Goal: Communication & Community: Share content

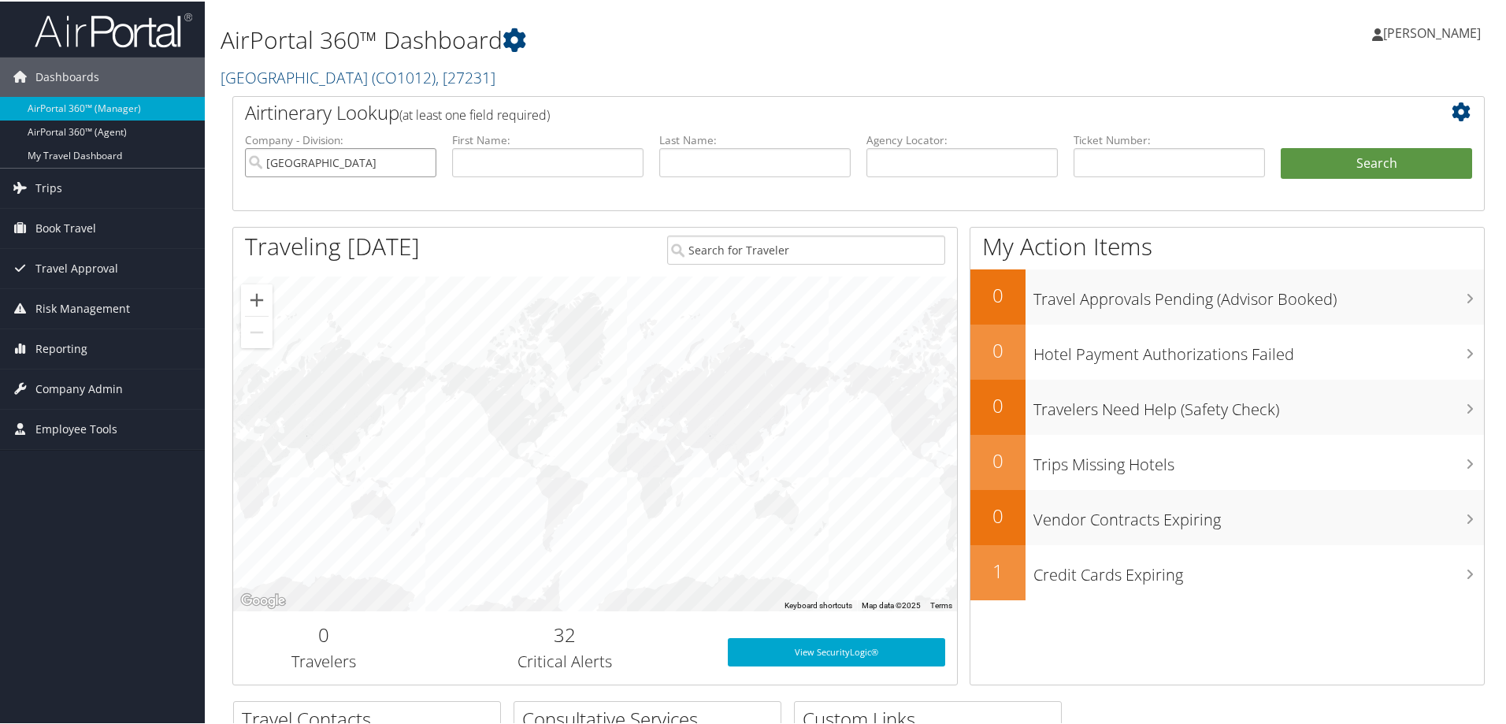
click at [423, 163] on input "Pikes Peak Community College" at bounding box center [340, 161] width 191 height 29
click at [984, 158] on input "text" at bounding box center [961, 161] width 191 height 29
paste input "D2ML08"
type input "D2ML08"
click at [1319, 166] on button "Search" at bounding box center [1376, 163] width 191 height 32
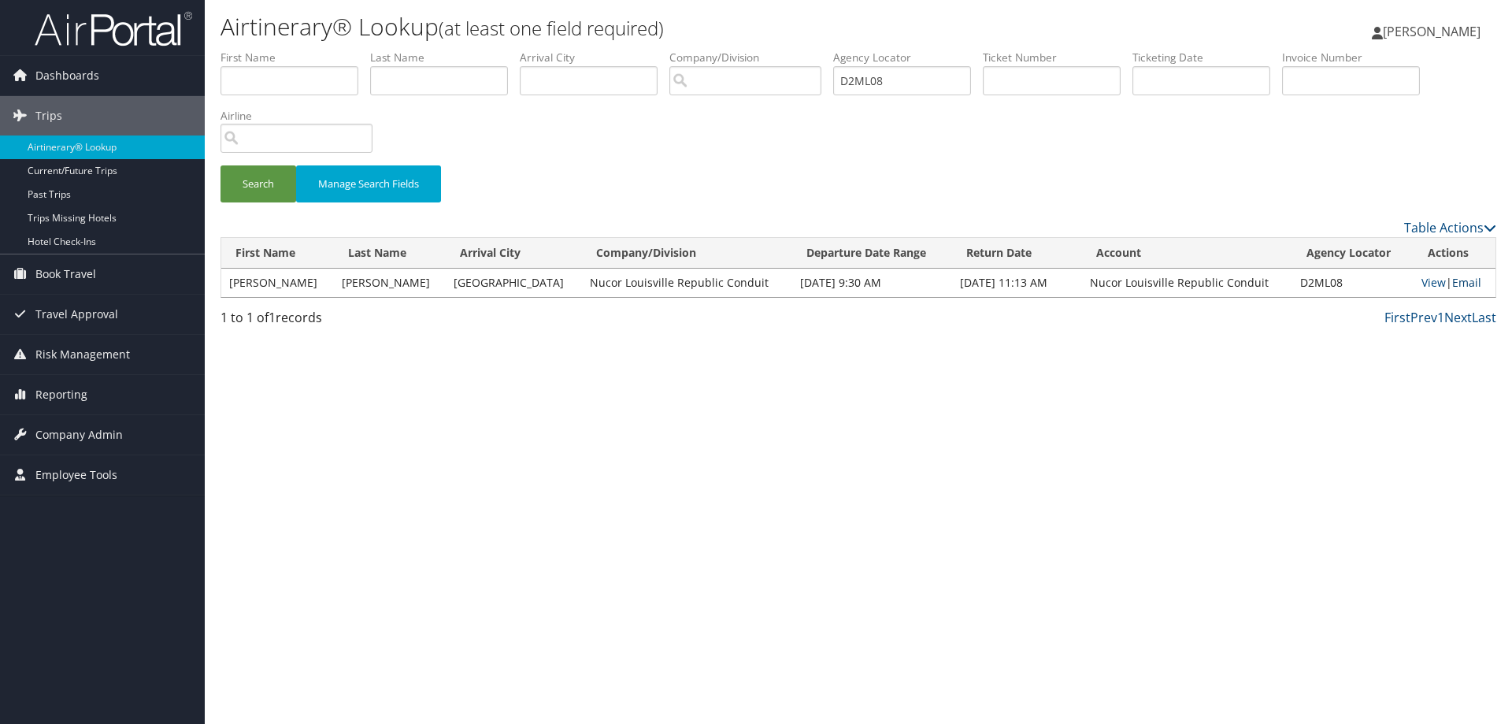
click at [1456, 280] on link "Email" at bounding box center [1466, 282] width 29 height 15
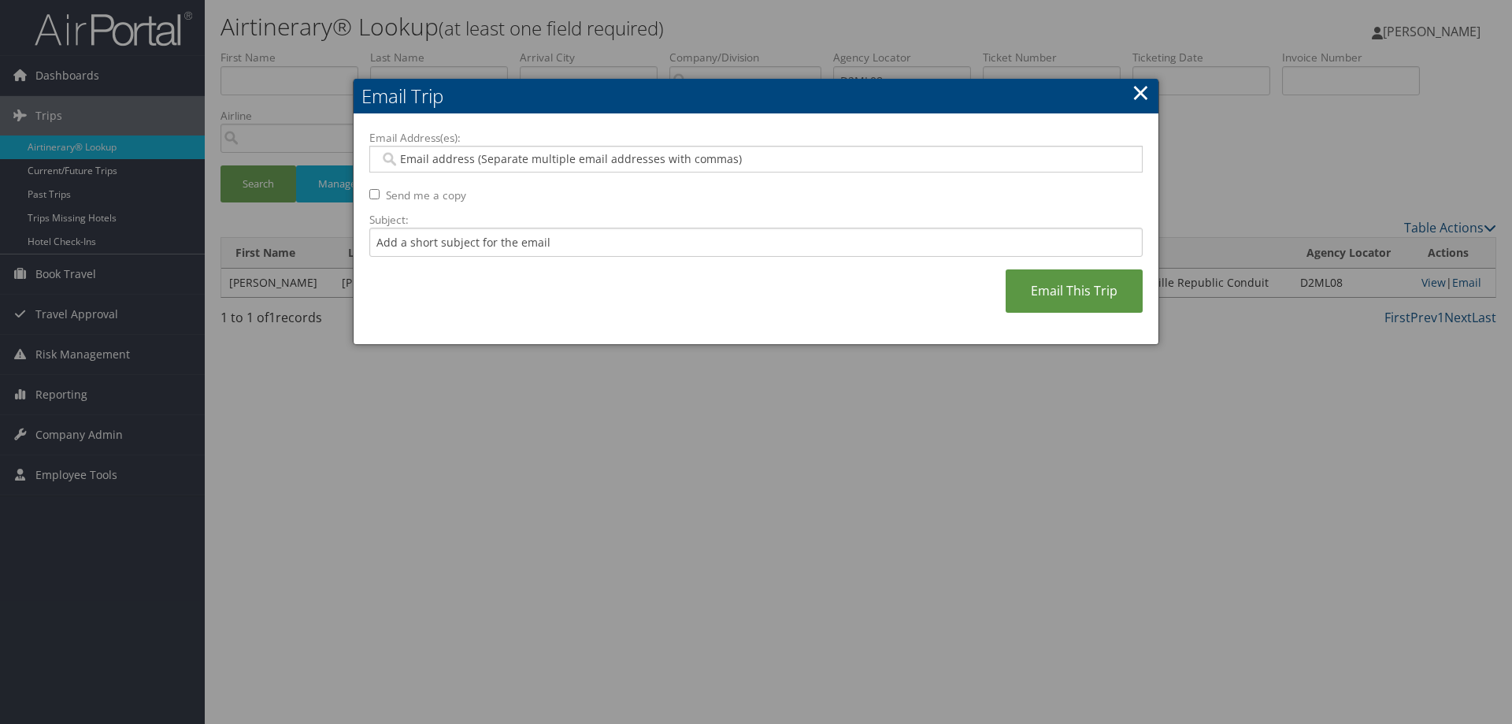
click at [1137, 95] on link "×" at bounding box center [1141, 92] width 18 height 32
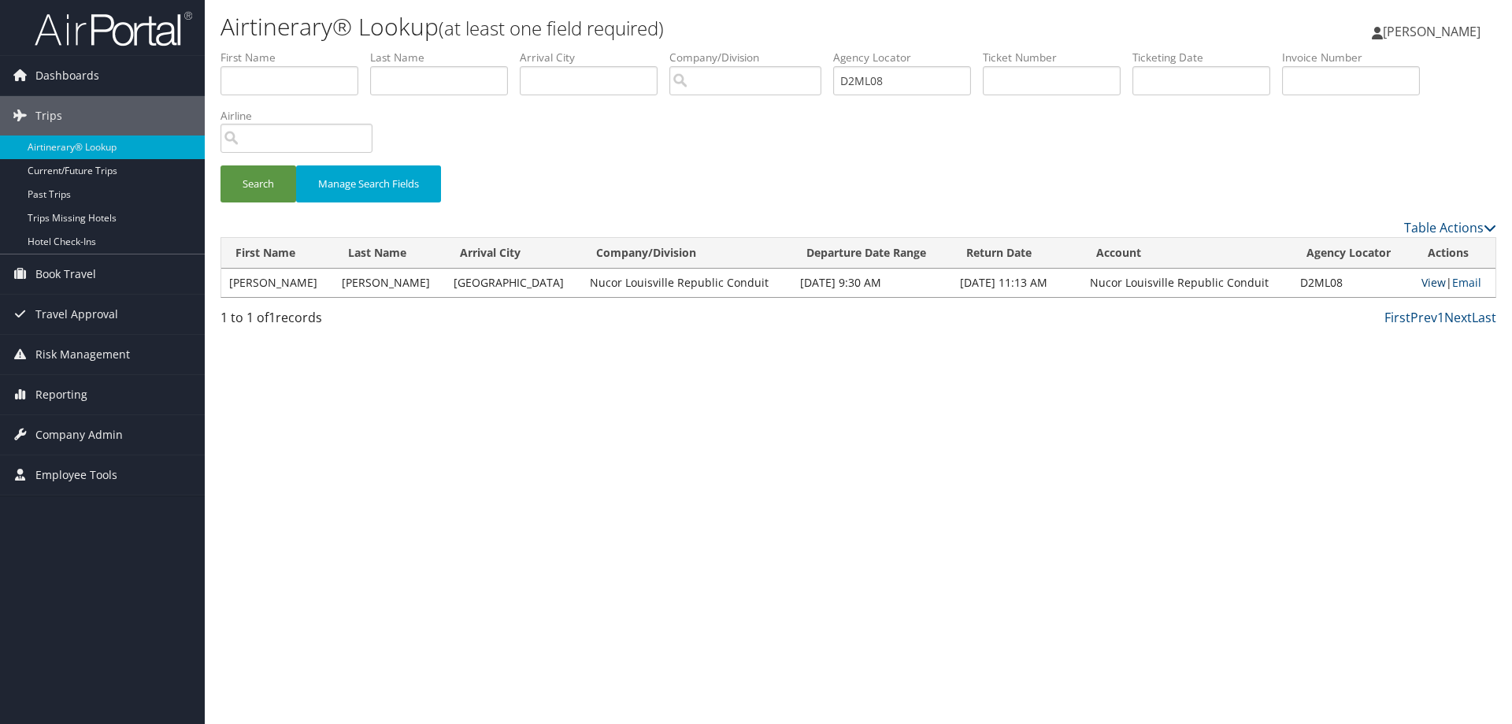
click at [1429, 281] on link "View" at bounding box center [1434, 282] width 24 height 15
click at [1465, 281] on link "Email" at bounding box center [1466, 282] width 29 height 15
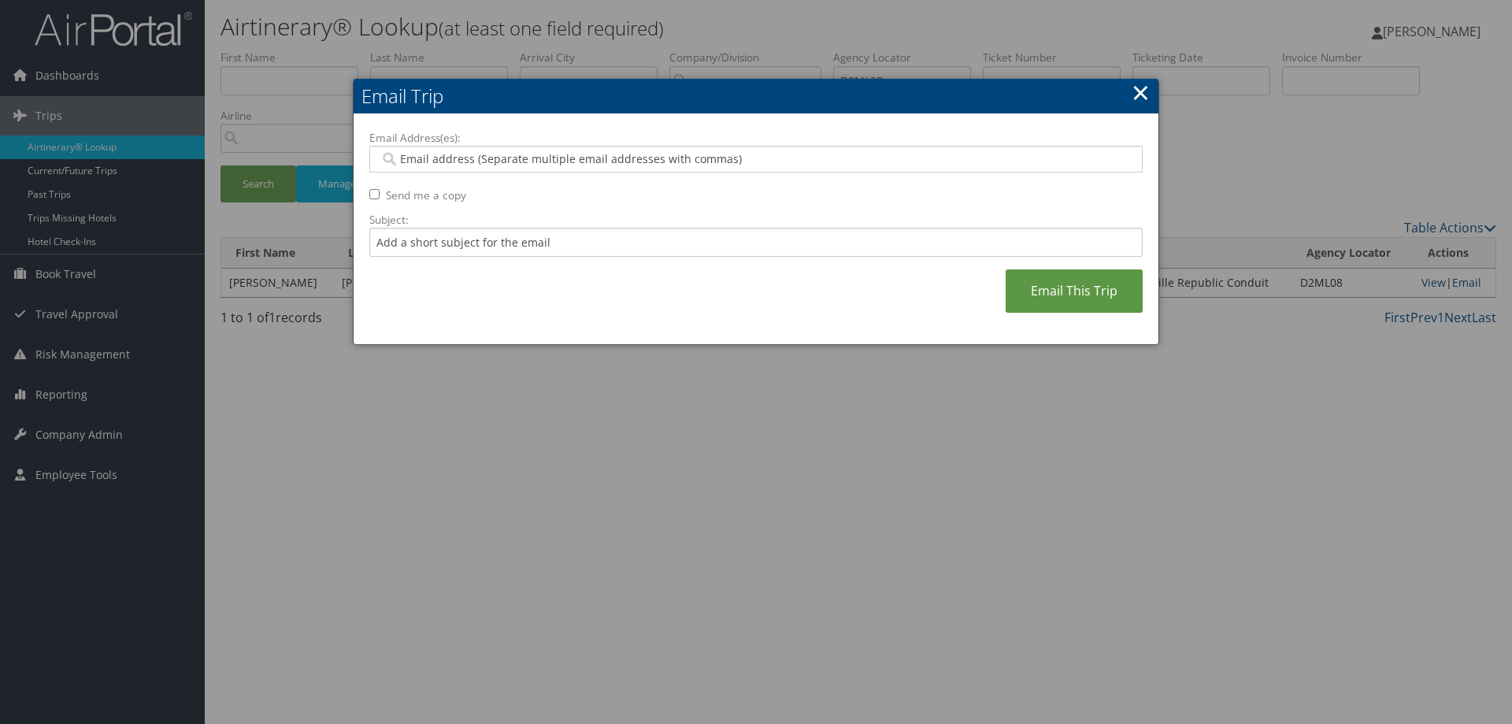
click at [582, 143] on label "Email Address(es):" at bounding box center [756, 138] width 774 height 16
click at [582, 151] on input "Email Address(es):" at bounding box center [756, 159] width 752 height 16
paste input "SCOTT.M.STEPHENS@NUCOR.COM"
type input "SCOTT.M.STEPHENS@NUCOR.COM"
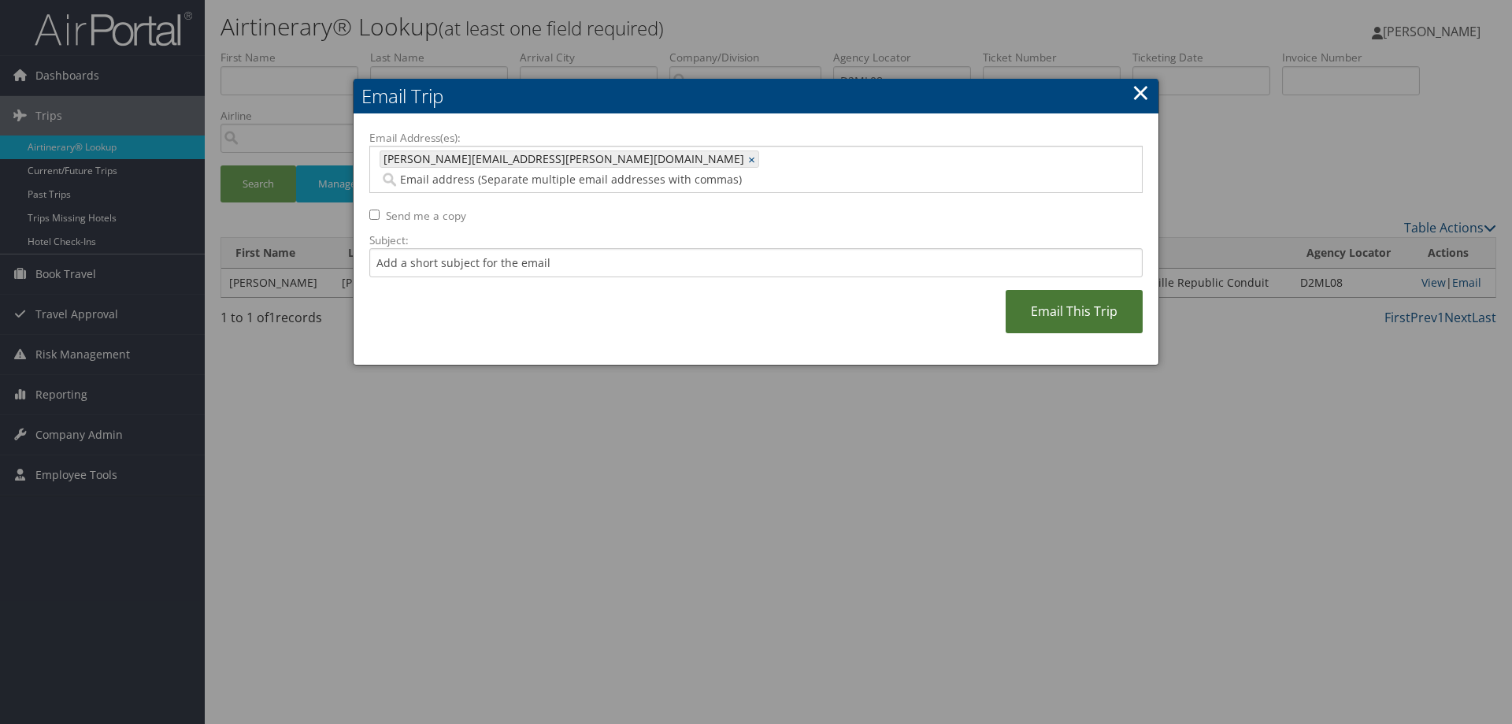
click at [1078, 299] on link "Email This Trip" at bounding box center [1074, 311] width 137 height 43
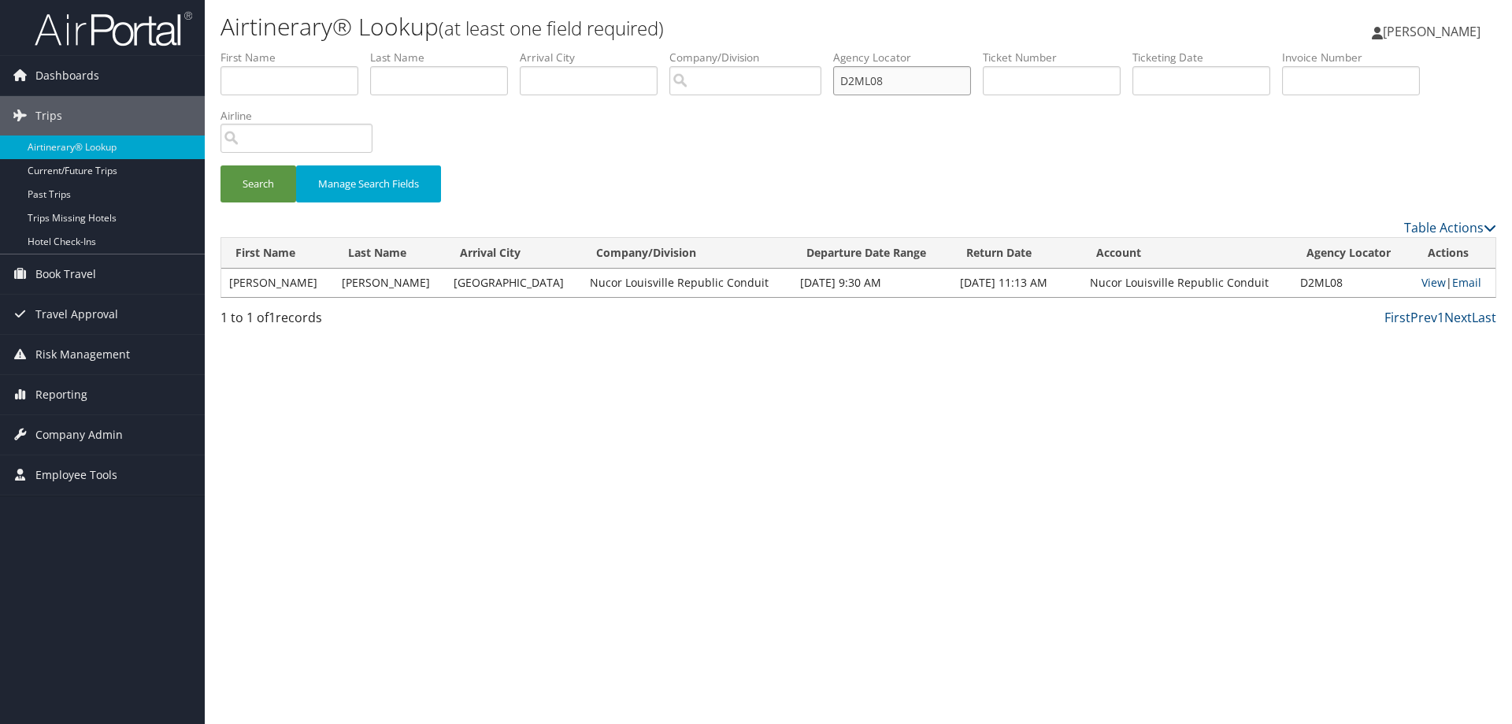
drag, startPoint x: 918, startPoint y: 83, endPoint x: 781, endPoint y: 82, distance: 136.3
click at [781, 50] on ul "First Name Last Name Departure City Arrival City Company/Division Airport/City …" at bounding box center [859, 50] width 1276 height 0
paste input "C676X"
type input "DC676X"
click at [277, 173] on button "Search" at bounding box center [259, 183] width 76 height 37
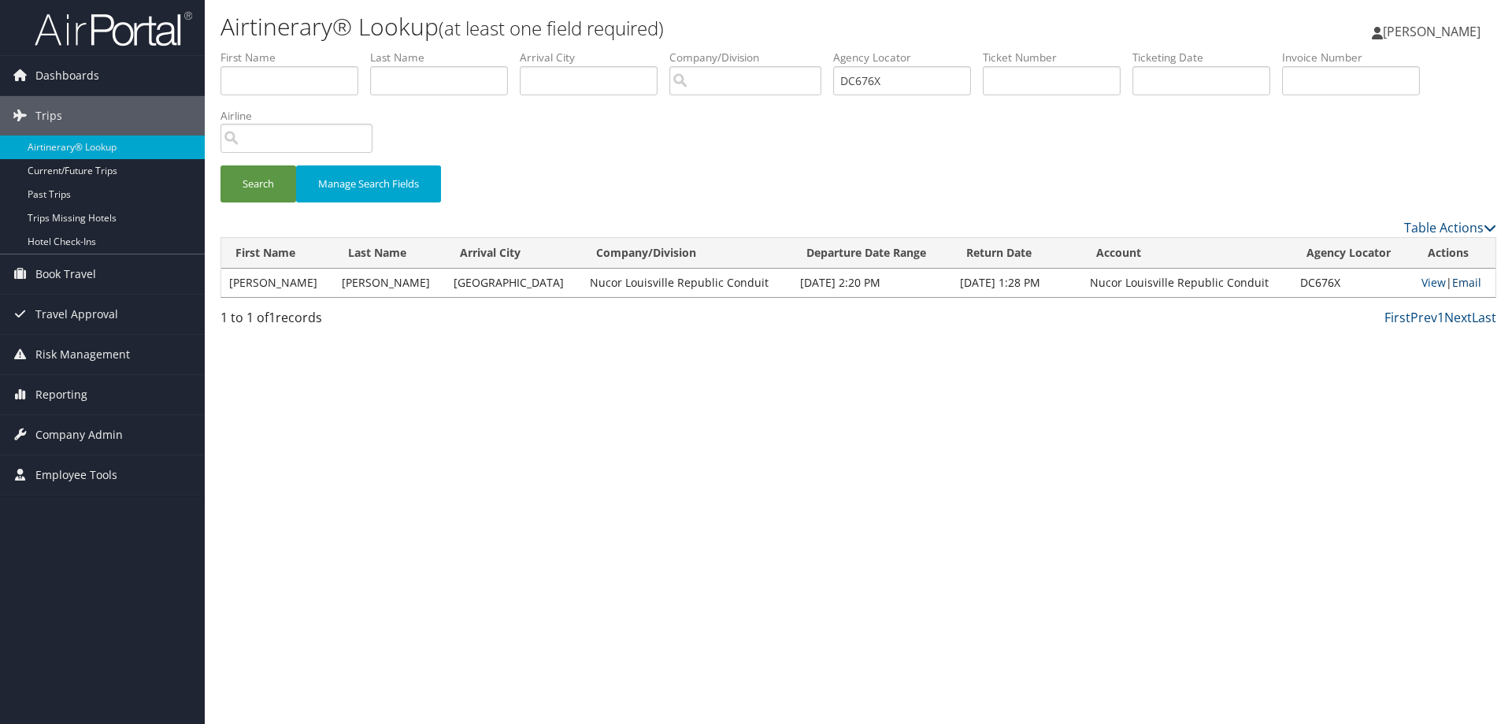
click at [1475, 284] on link "Email" at bounding box center [1466, 282] width 29 height 15
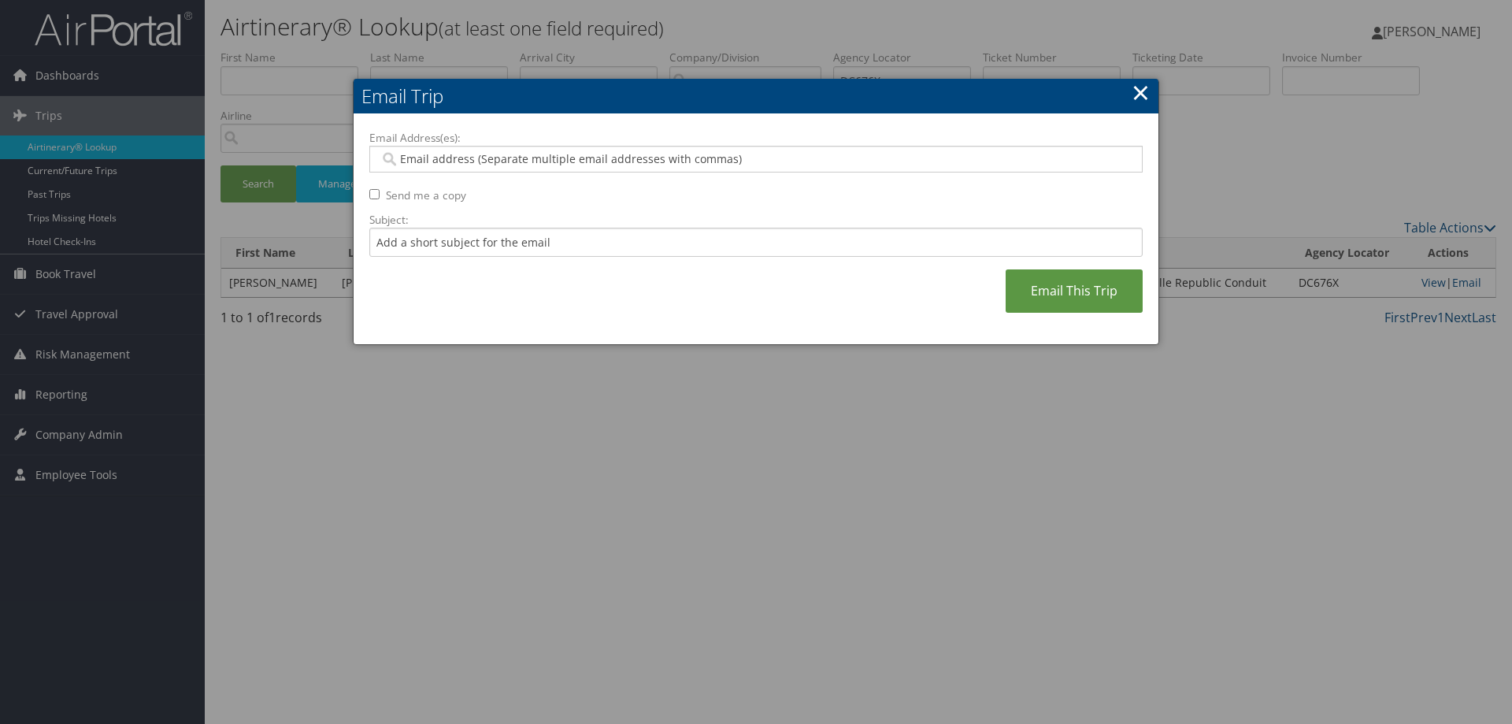
click at [625, 159] on input "Email Address(es):" at bounding box center [756, 159] width 752 height 16
paste input "SCOTT.M.STEPHENS@NUCOR.COM"
type input "SCOTT.M.STEPHENS@NUCOR.COM"
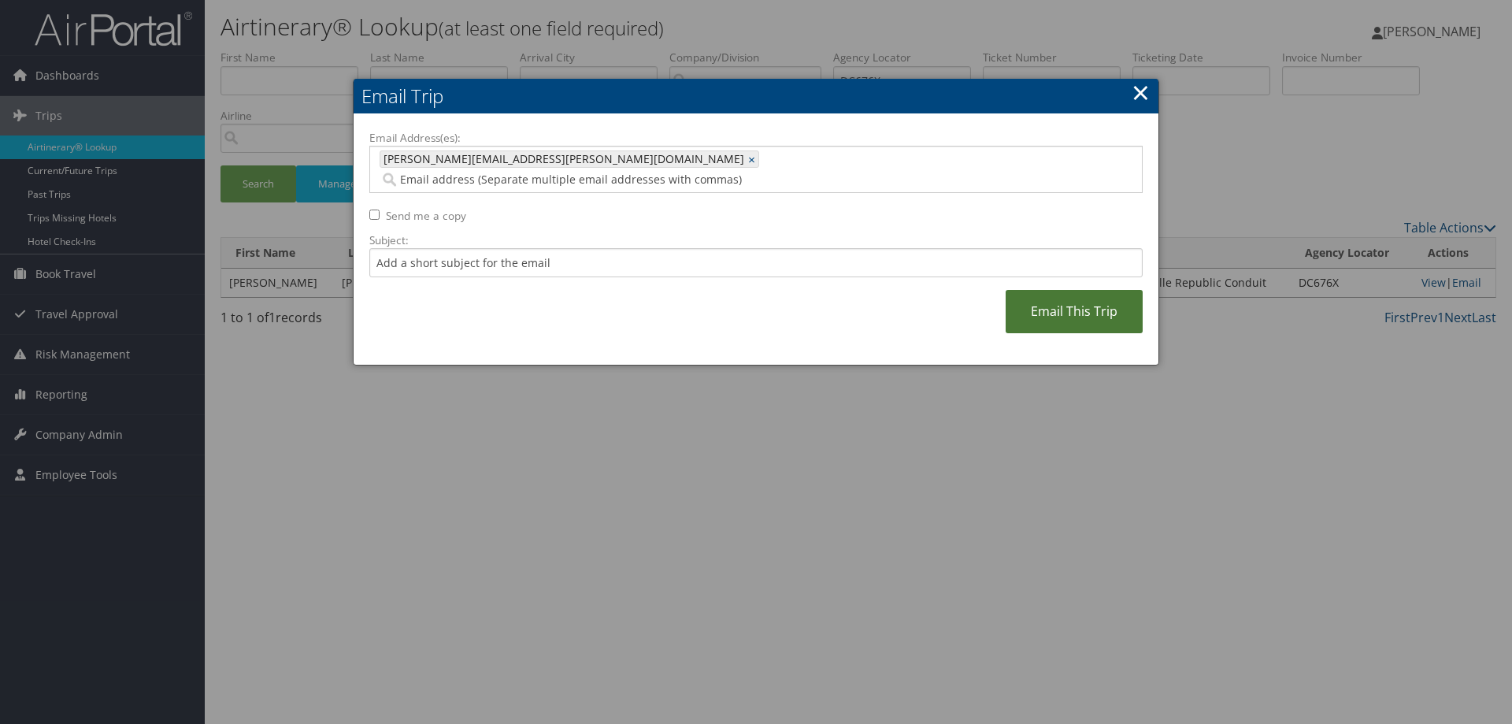
click at [1044, 293] on link "Email This Trip" at bounding box center [1074, 311] width 137 height 43
